Goal: Information Seeking & Learning: Find specific fact

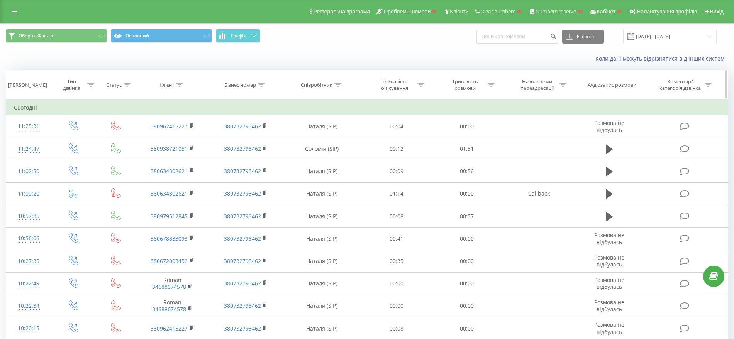
click at [265, 83] on icon at bounding box center [261, 85] width 7 height 4
click at [232, 142] on input "text" at bounding box center [245, 141] width 68 height 14
paste input "380988107319"
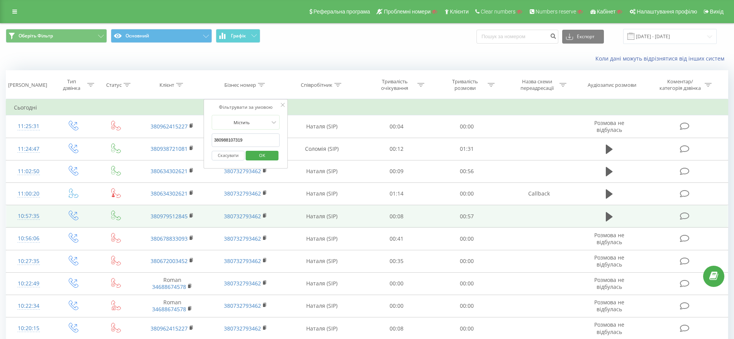
click button "OK" at bounding box center [261, 156] width 33 height 10
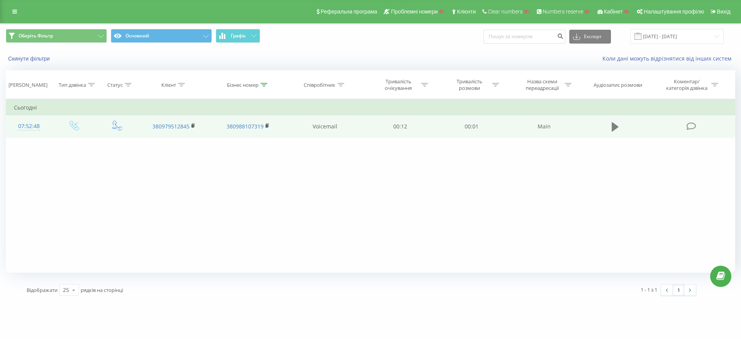
click at [615, 127] on icon at bounding box center [615, 126] width 7 height 9
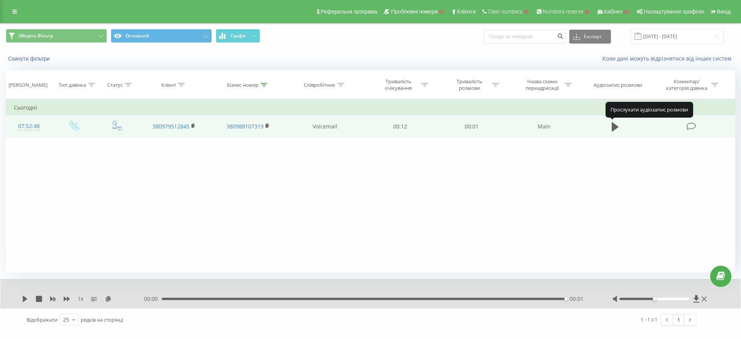
click at [615, 127] on icon at bounding box center [615, 126] width 7 height 9
click at [614, 125] on icon at bounding box center [615, 126] width 7 height 9
click at [264, 85] on icon at bounding box center [263, 85] width 7 height 4
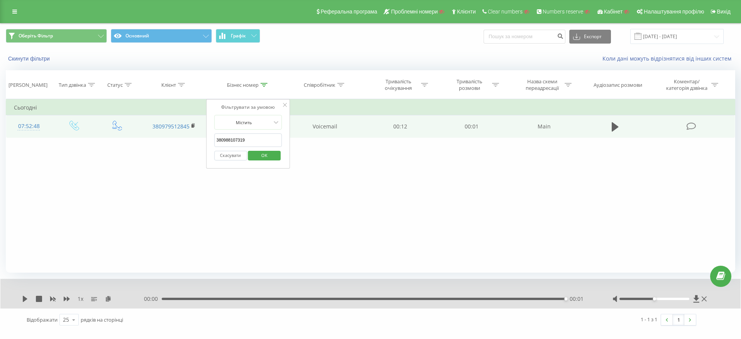
drag, startPoint x: 246, startPoint y: 140, endPoint x: 122, endPoint y: 144, distance: 124.7
click at [122, 144] on div "Фільтрувати за умовою Дорівнює Введіть значення Скасувати OK Фільтрувати за умо…" at bounding box center [370, 186] width 729 height 174
paste input "71171103"
click button "OK" at bounding box center [264, 156] width 33 height 10
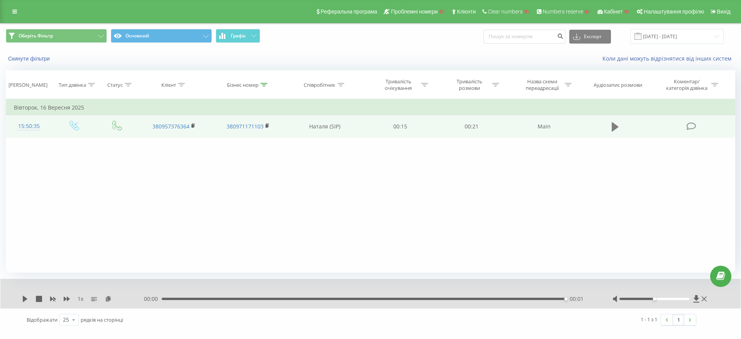
click at [614, 126] on icon at bounding box center [615, 126] width 7 height 9
click at [613, 127] on icon at bounding box center [613, 127] width 2 height 8
click at [266, 83] on icon at bounding box center [263, 85] width 7 height 4
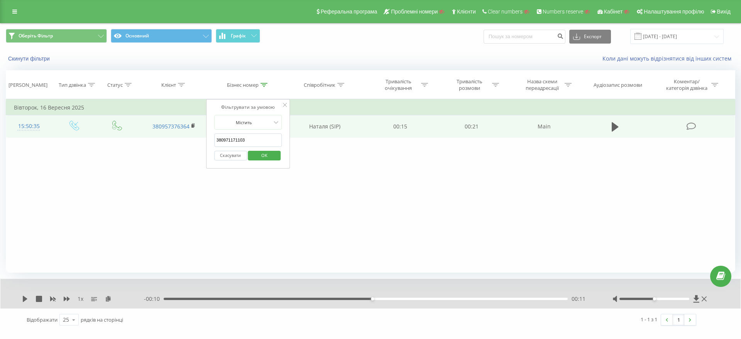
drag, startPoint x: 252, startPoint y: 138, endPoint x: 188, endPoint y: 137, distance: 64.1
click at [189, 138] on div "Фільтрувати за умовою Дорівнює Введіть значення Скасувати OK Фільтрувати за умо…" at bounding box center [370, 186] width 729 height 174
paste input "88107319"
type input "380988107319"
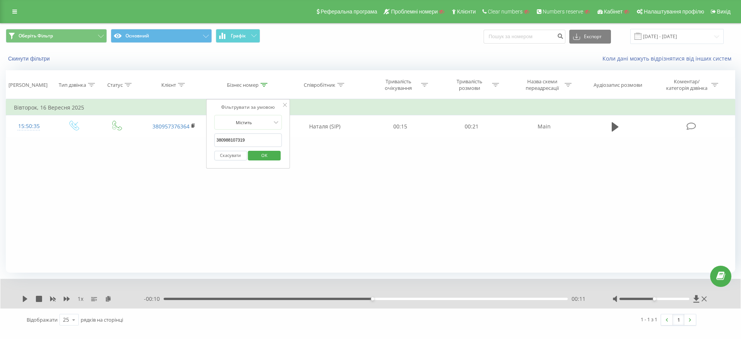
click button "OK" at bounding box center [264, 156] width 33 height 10
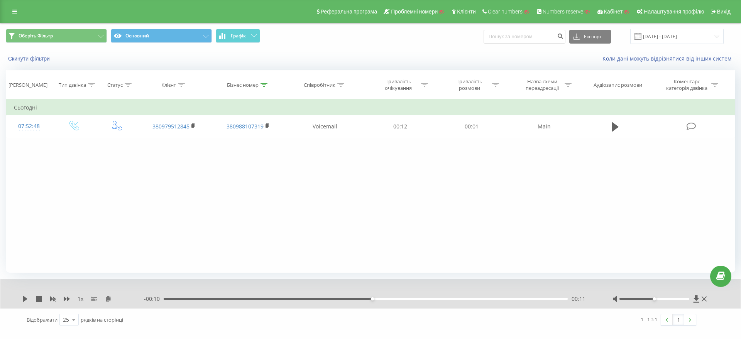
click at [118, 128] on icon at bounding box center [118, 126] width 10 height 10
drag, startPoint x: 223, startPoint y: 124, endPoint x: 265, endPoint y: 129, distance: 41.5
click at [265, 129] on td "380988107319" at bounding box center [248, 126] width 74 height 22
copy link "380988107319"
